Goal: Information Seeking & Learning: Learn about a topic

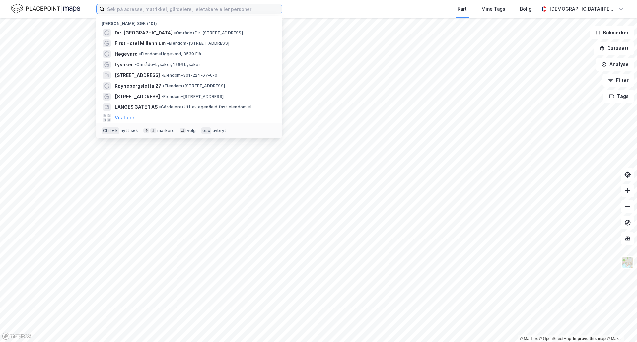
click at [222, 9] on input at bounding box center [192, 9] width 177 height 10
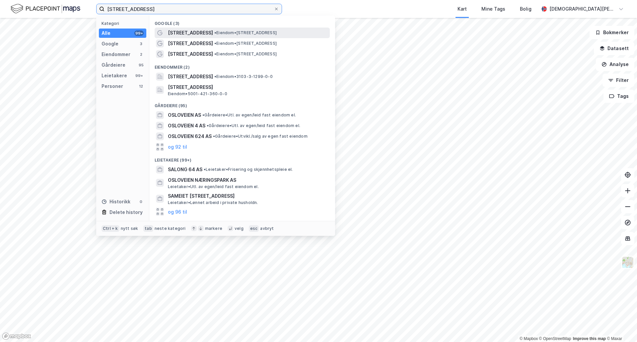
type input "[STREET_ADDRESS]"
click at [191, 30] on span "[STREET_ADDRESS]" at bounding box center [190, 33] width 45 height 8
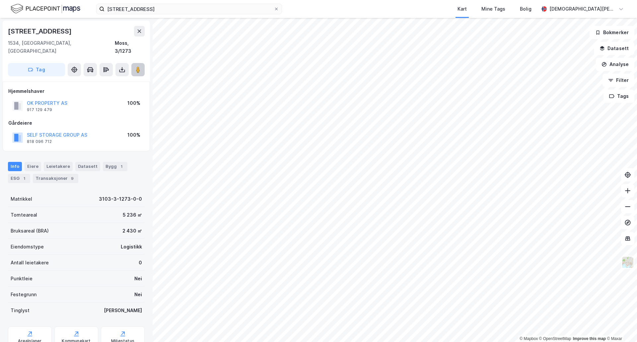
click at [137, 66] on image at bounding box center [138, 69] width 4 height 7
